Goal: Task Accomplishment & Management: Complete application form

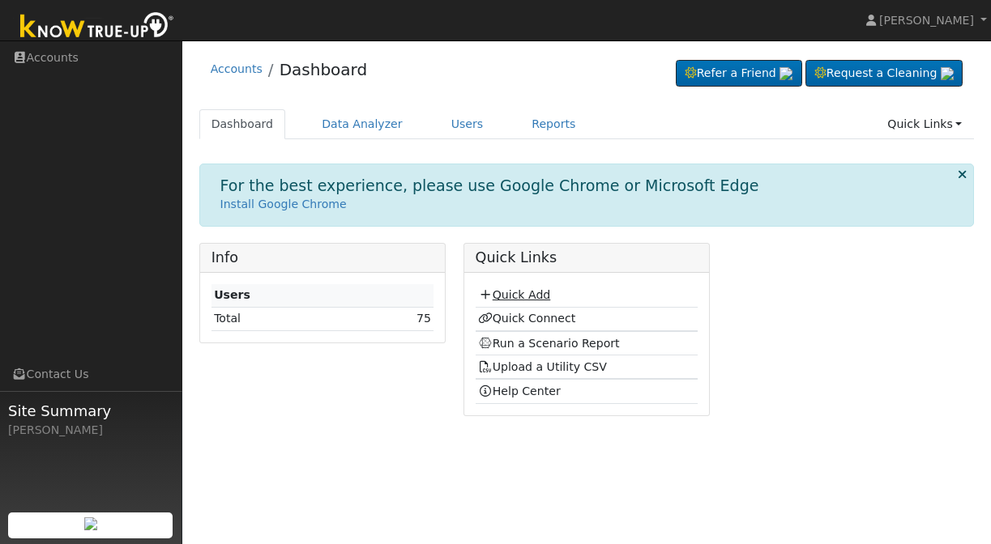
click at [506, 294] on link "Quick Add" at bounding box center [514, 294] width 72 height 13
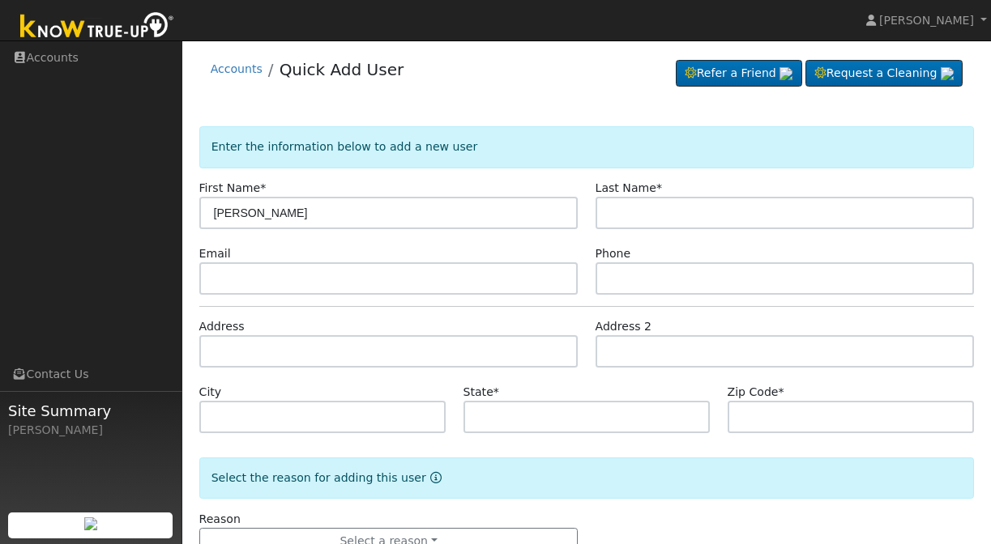
type input "[PERSON_NAME]"
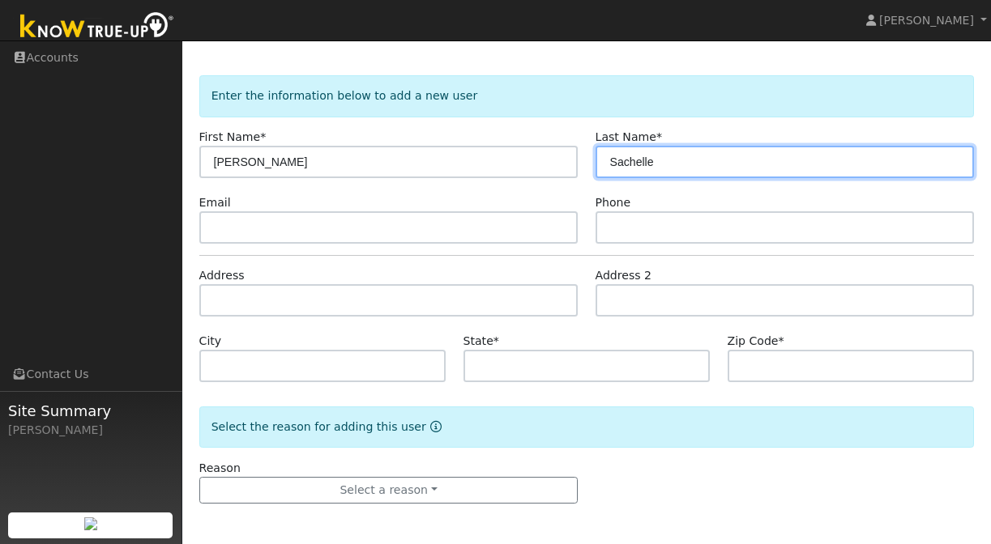
scroll to position [51, 0]
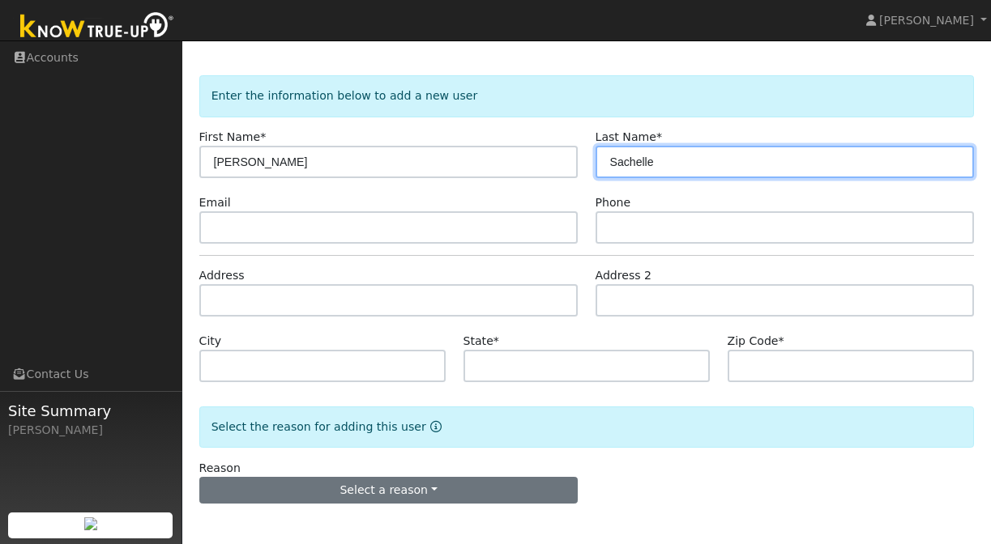
type input "Sachelle"
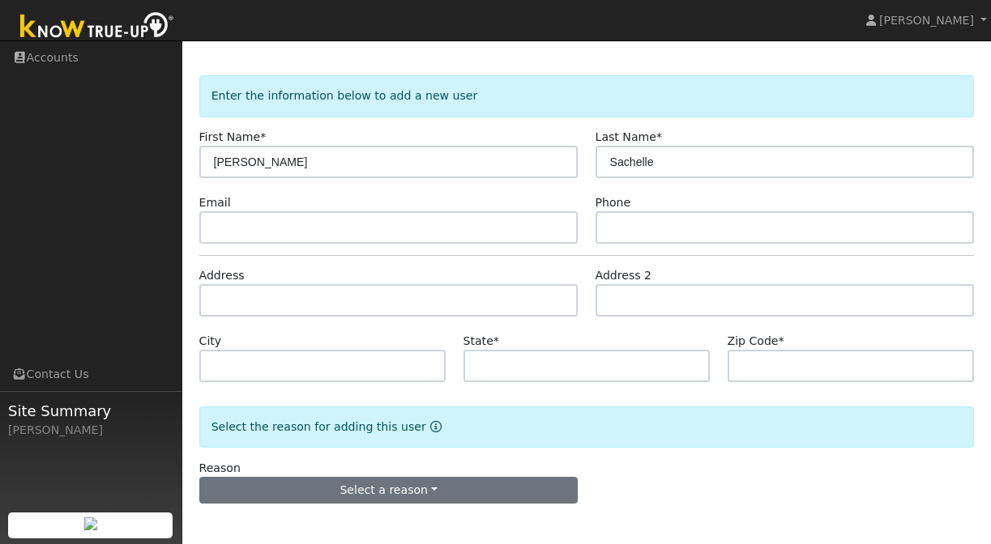
click at [357, 481] on button "Select a reason" at bounding box center [388, 491] width 379 height 28
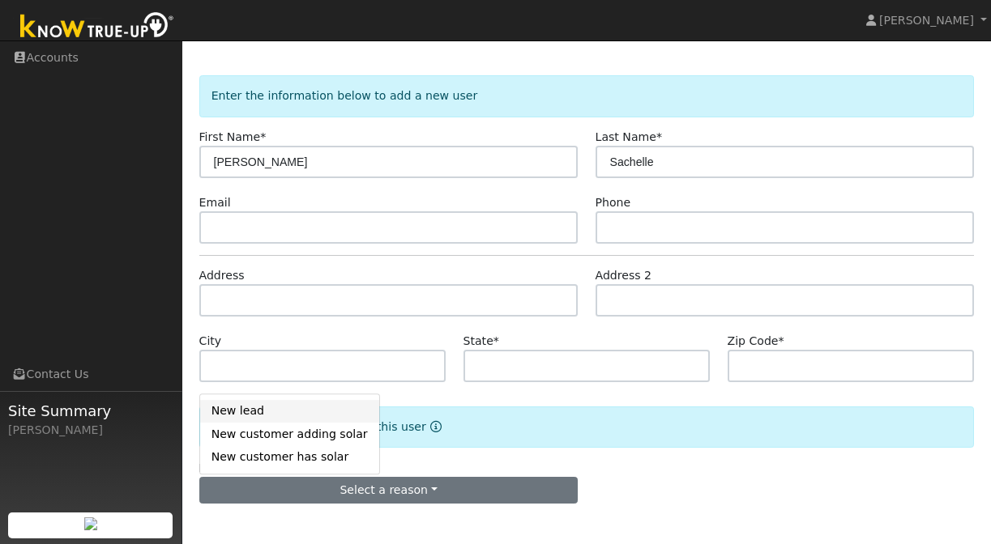
click at [290, 408] on link "New lead" at bounding box center [289, 411] width 179 height 23
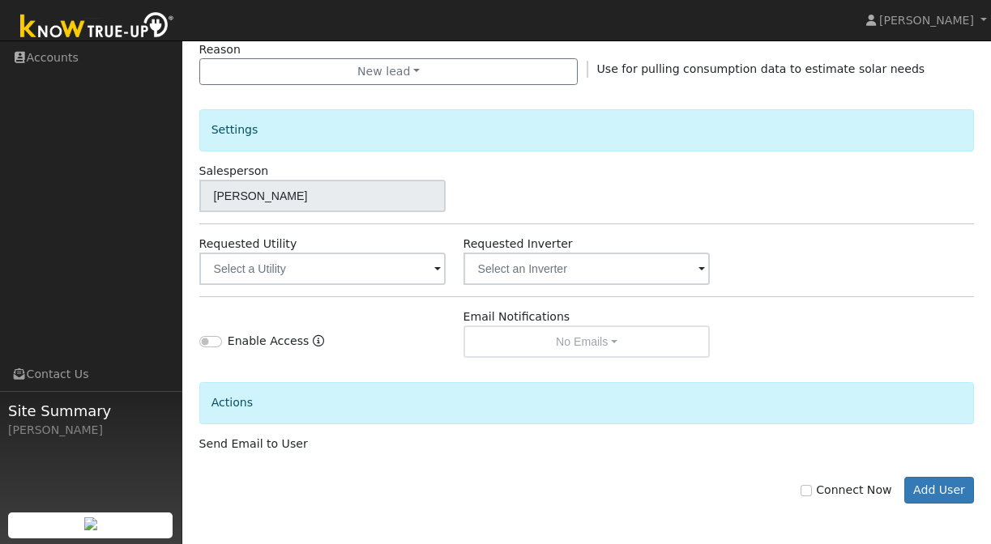
scroll to position [470, 0]
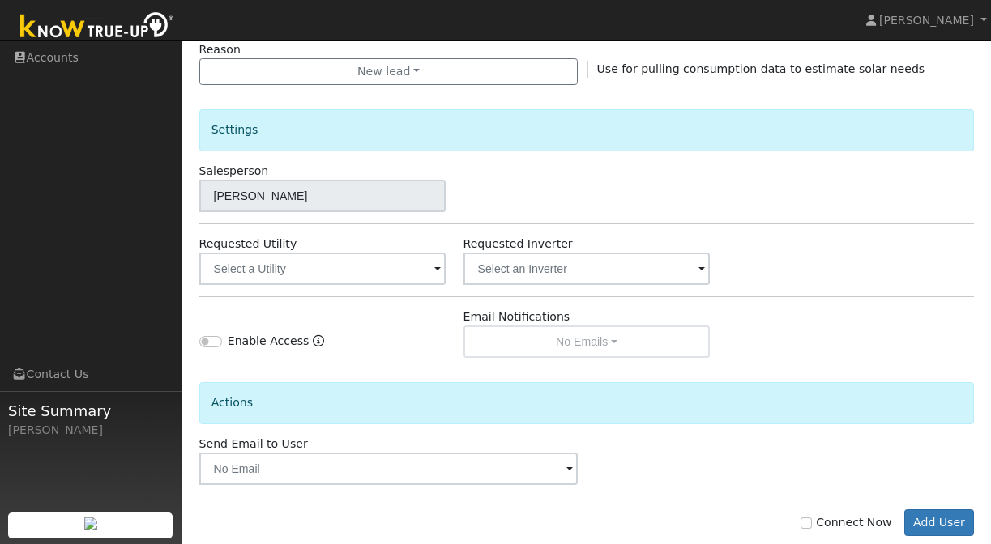
click at [812, 516] on label "Connect Now" at bounding box center [846, 523] width 91 height 17
click at [812, 518] on input "Connect Now" at bounding box center [806, 523] width 11 height 11
checkbox input "true"
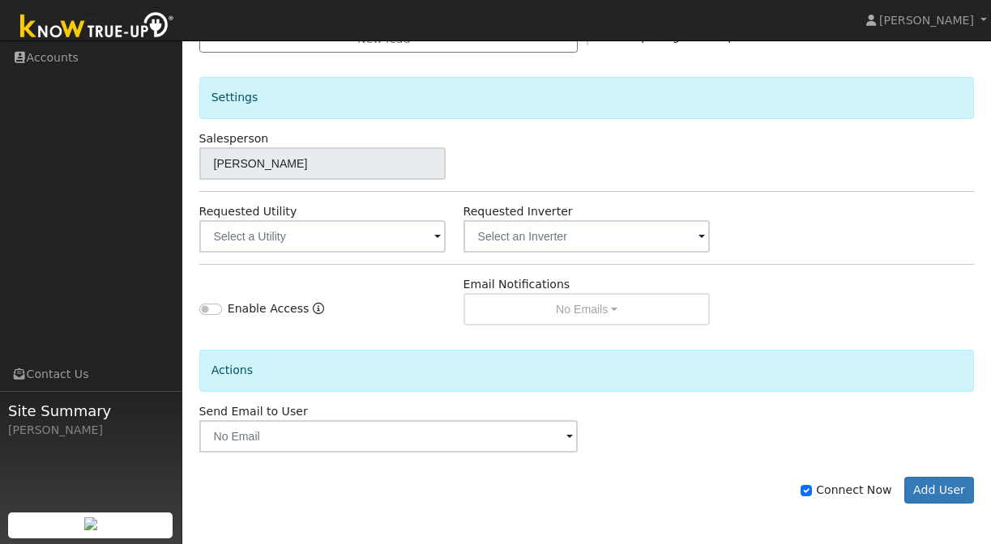
scroll to position [502, 0]
click at [924, 481] on button "Add User" at bounding box center [939, 491] width 70 height 28
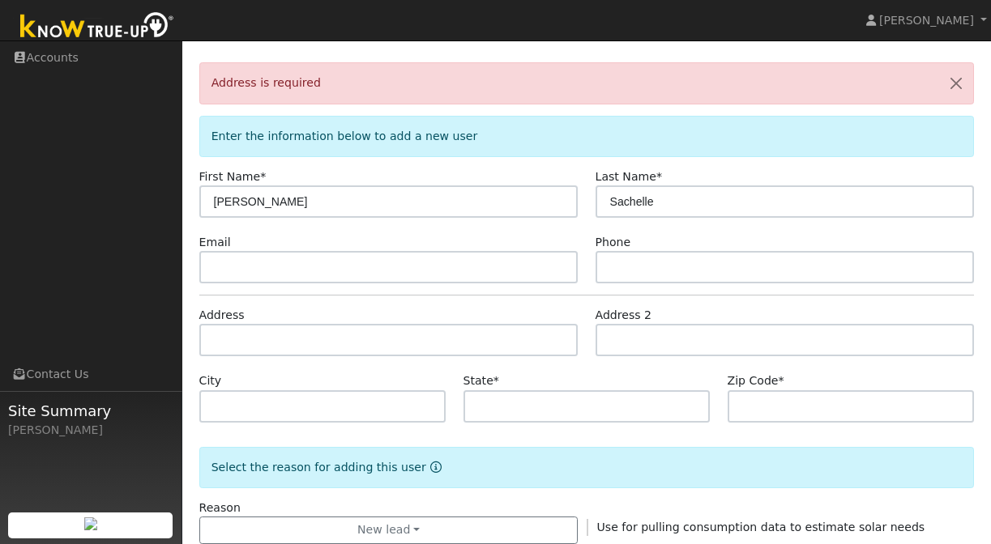
scroll to position [0, 0]
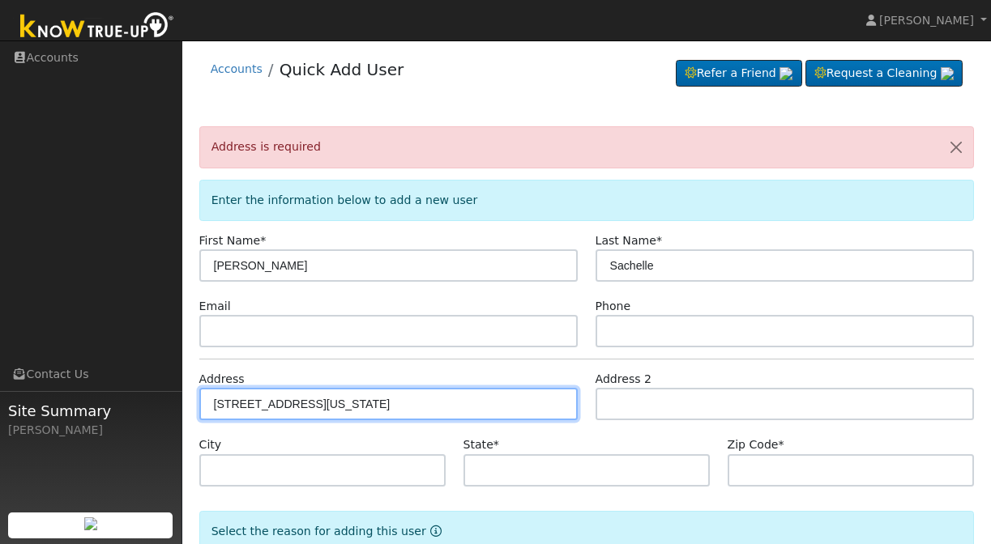
type input "[STREET_ADDRESS][US_STATE]"
type input "[GEOGRAPHIC_DATA]"
type input "CA"
type input "94928"
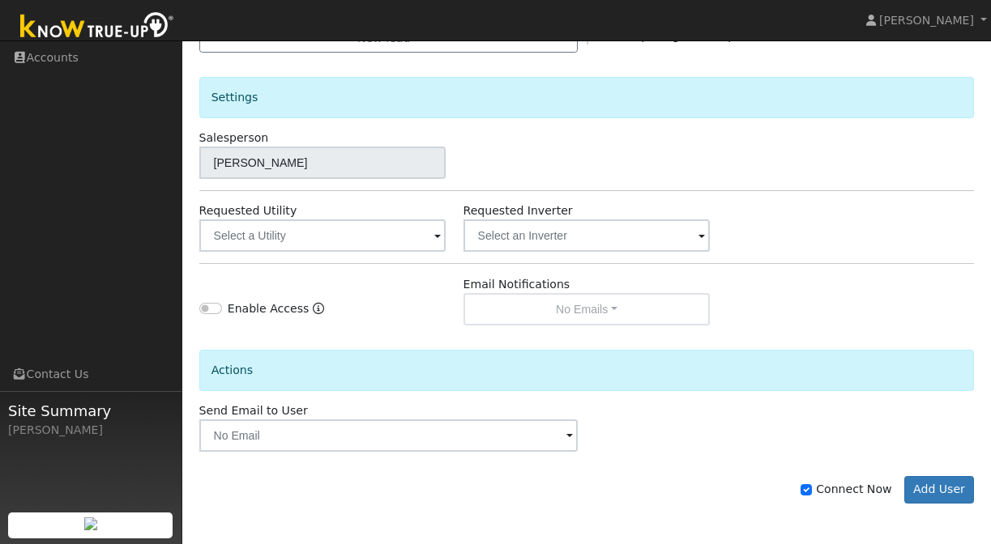
scroll to position [555, 0]
click at [933, 479] on button "Add User" at bounding box center [939, 491] width 70 height 28
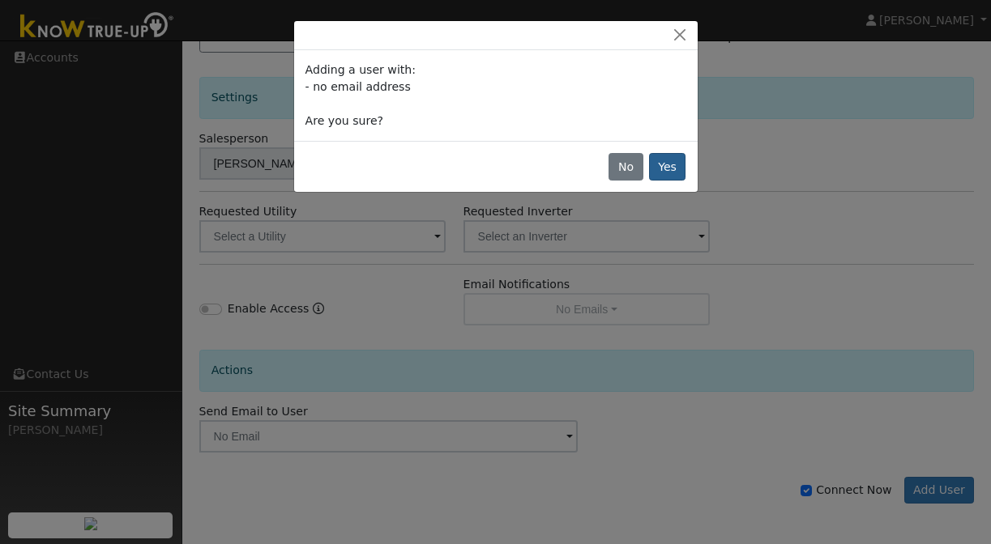
click at [677, 166] on button "Yes" at bounding box center [667, 167] width 37 height 28
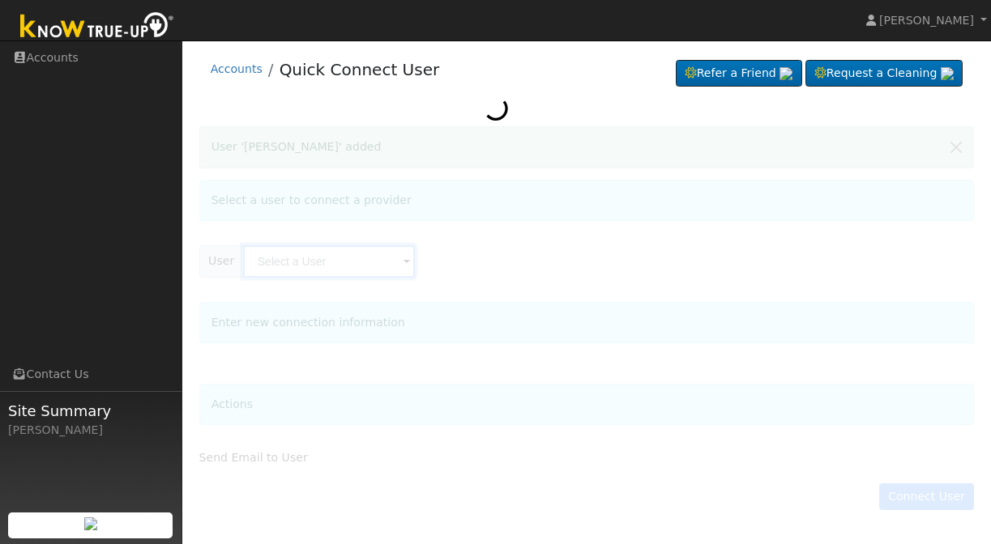
type input "Dominic Sachelle"
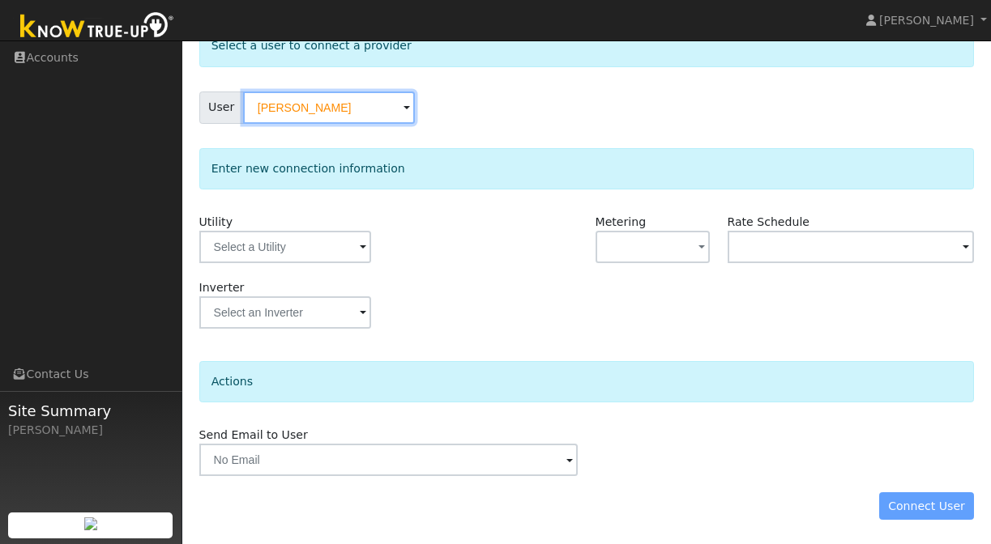
scroll to position [100, 0]
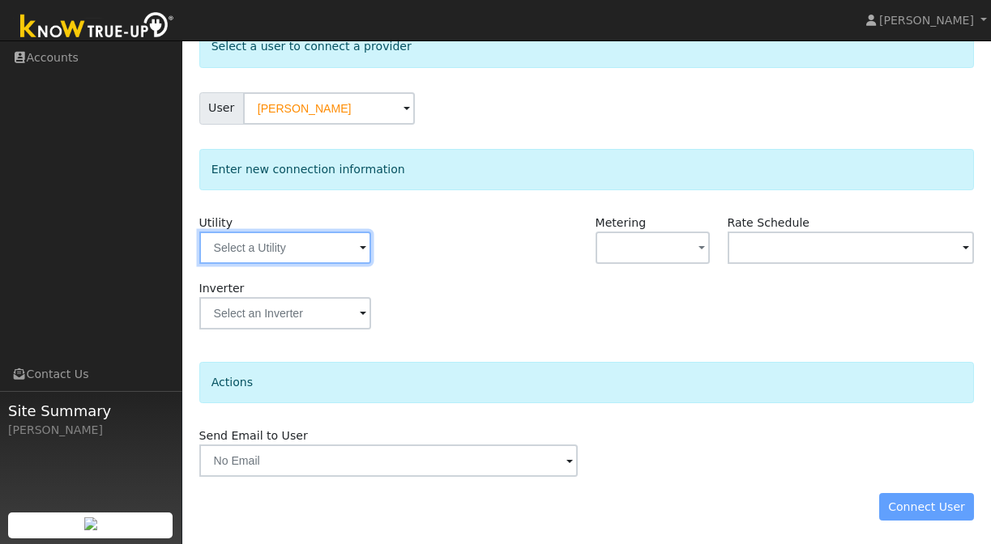
click at [291, 242] on input "text" at bounding box center [285, 248] width 172 height 32
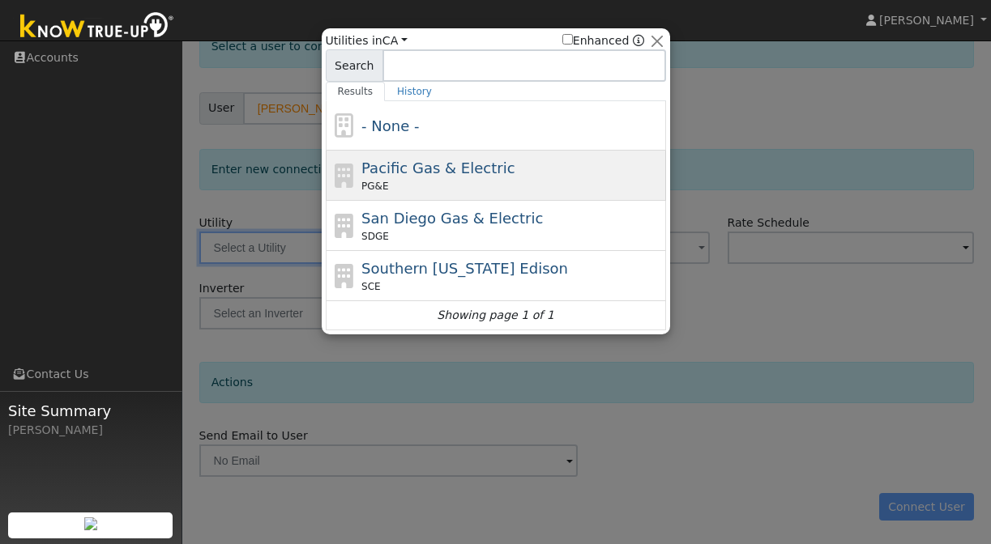
click at [398, 182] on div "PG&E" at bounding box center [511, 186] width 301 height 15
type input "PG&E"
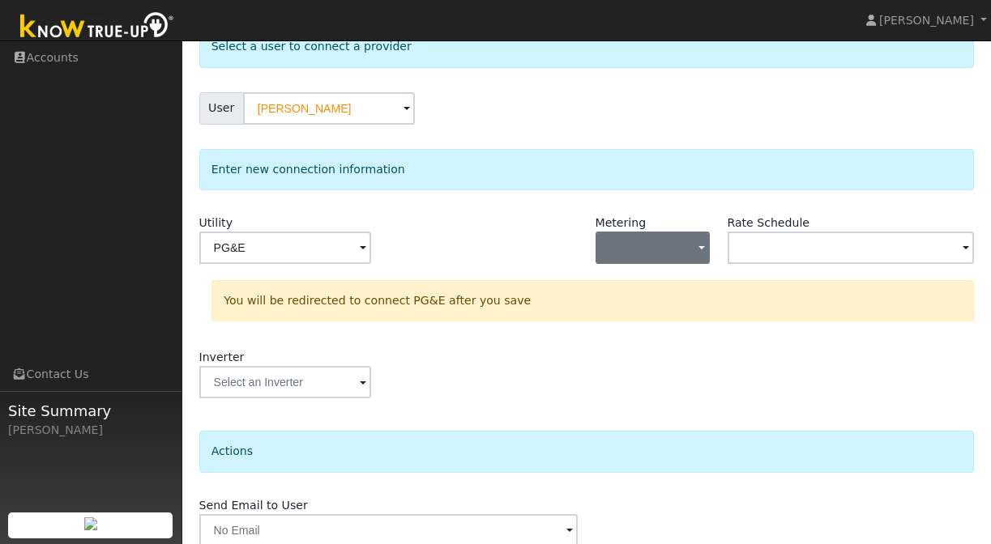
click at [691, 250] on button "button" at bounding box center [653, 248] width 115 height 32
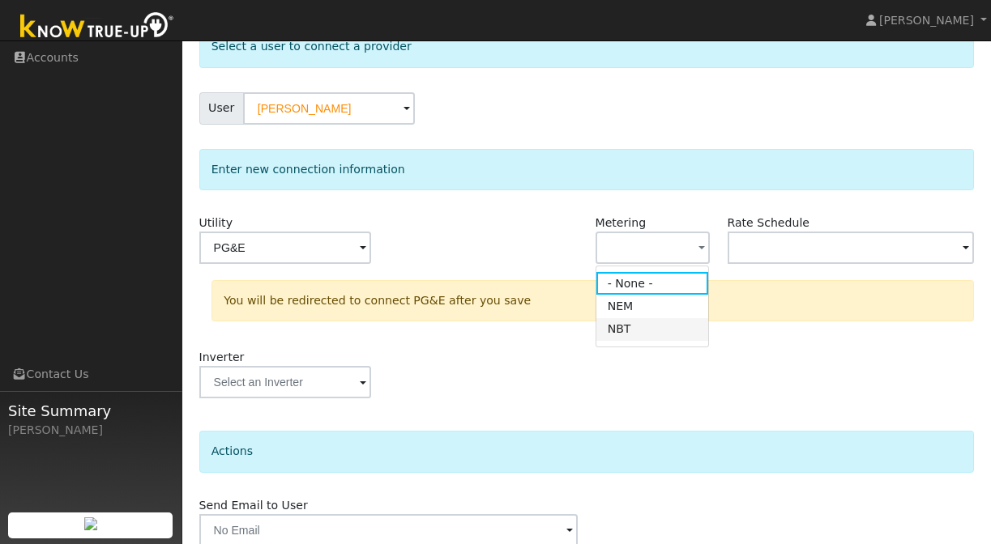
click at [632, 326] on link "NBT" at bounding box center [652, 329] width 113 height 23
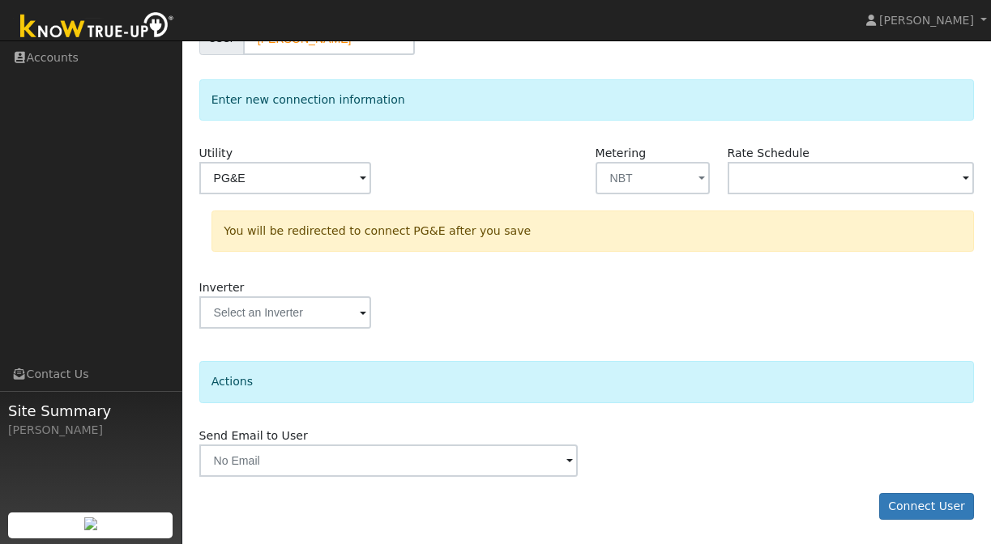
scroll to position [169, 0]
click at [923, 504] on button "Connect User" at bounding box center [927, 508] width 96 height 28
